Goal: Information Seeking & Learning: Learn about a topic

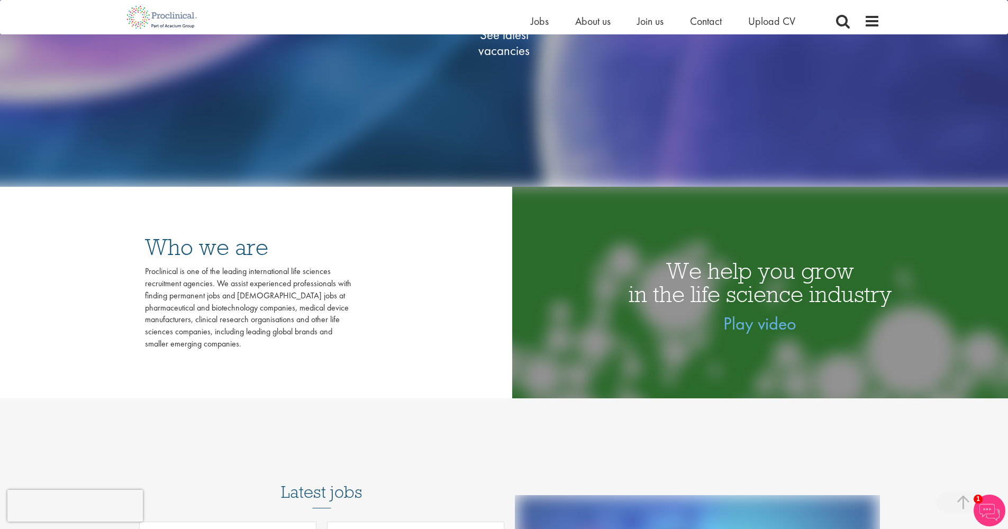
scroll to position [210, 0]
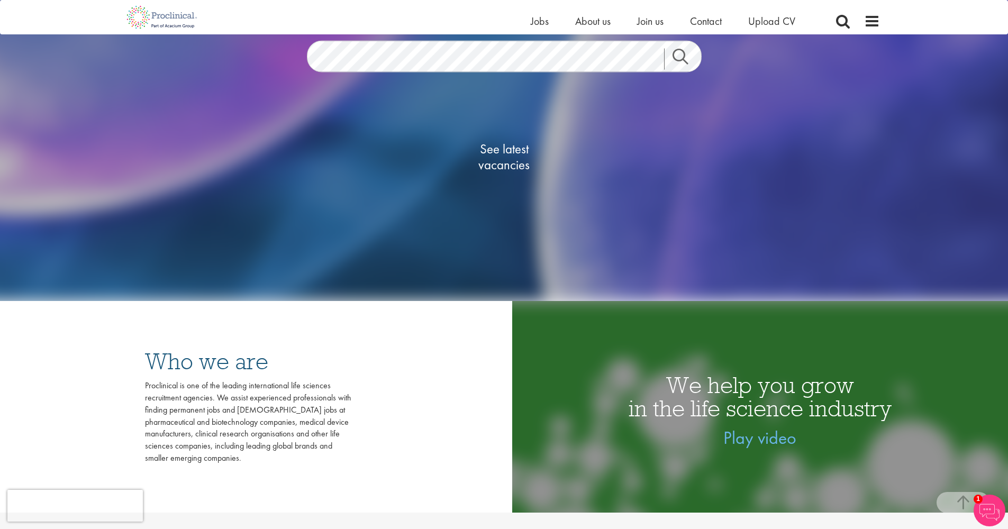
click at [511, 167] on span "See latest vacancies" at bounding box center [505, 157] width 106 height 32
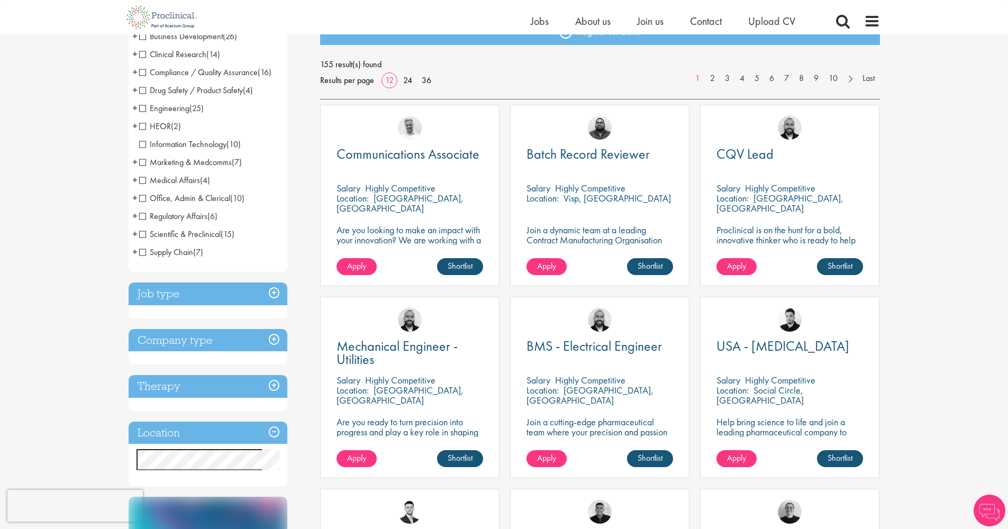
scroll to position [184, 0]
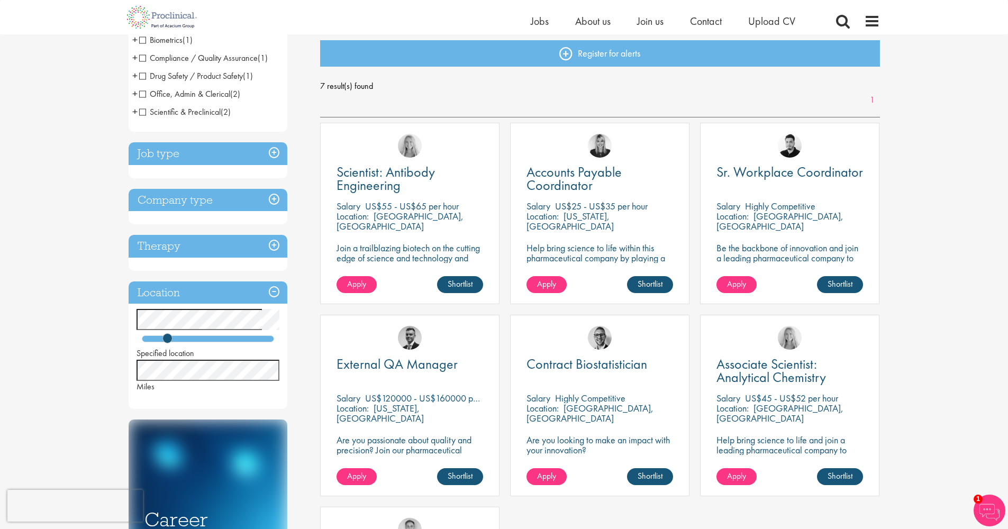
scroll to position [24, 0]
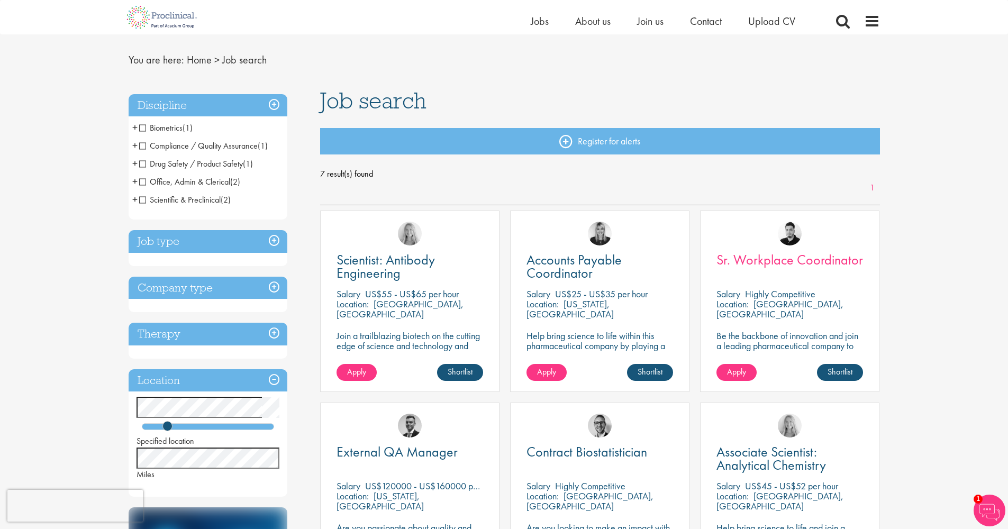
click at [757, 256] on span "Sr. Workplace Coordinator" at bounding box center [790, 260] width 147 height 18
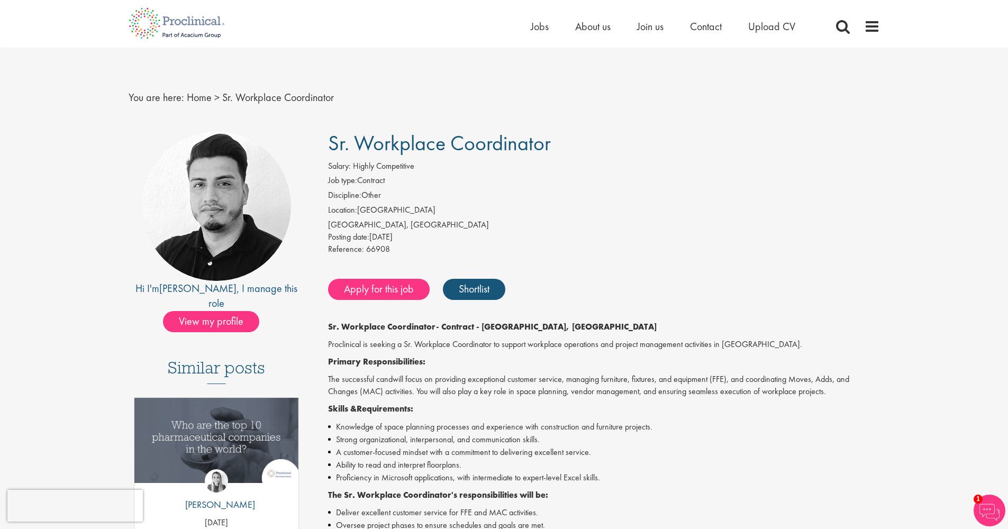
drag, startPoint x: 566, startPoint y: 147, endPoint x: 332, endPoint y: 149, distance: 233.4
click at [332, 149] on h1 "Sr. Workplace Coordinator" at bounding box center [604, 143] width 552 height 23
copy span "Sr. Workplace Coordinator"
